Goal: Information Seeking & Learning: Find specific page/section

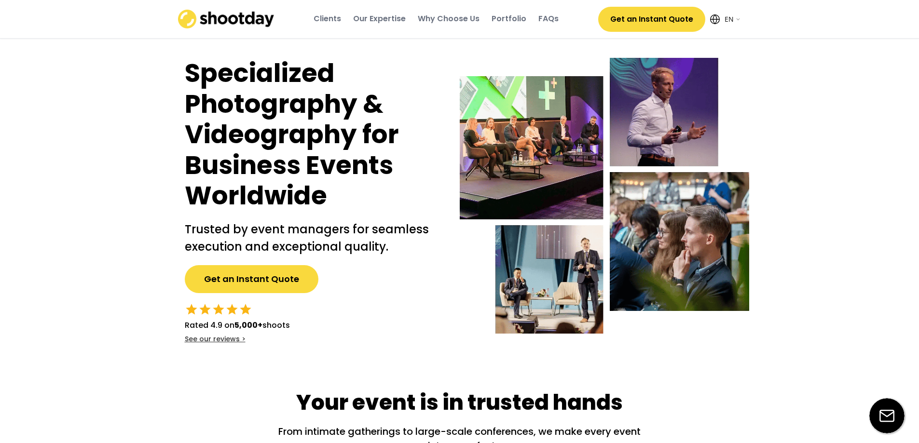
select select ""en""
click at [540, 16] on div "FAQs" at bounding box center [548, 19] width 20 height 11
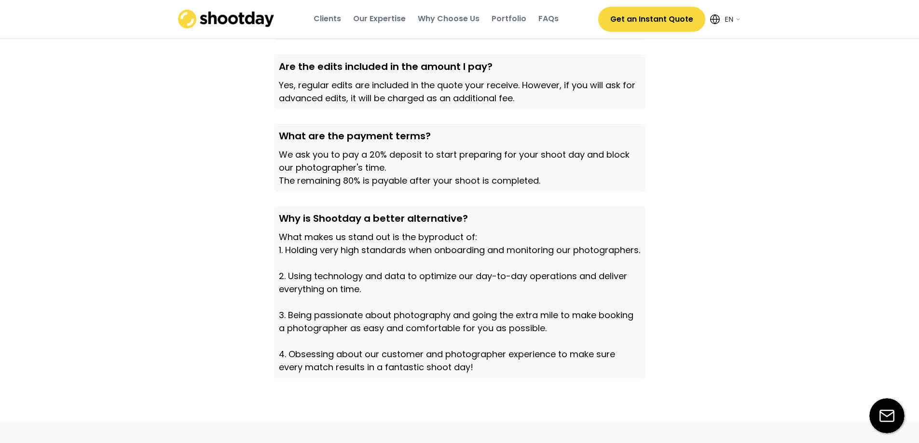
scroll to position [3160, 0]
